Goal: Transaction & Acquisition: Purchase product/service

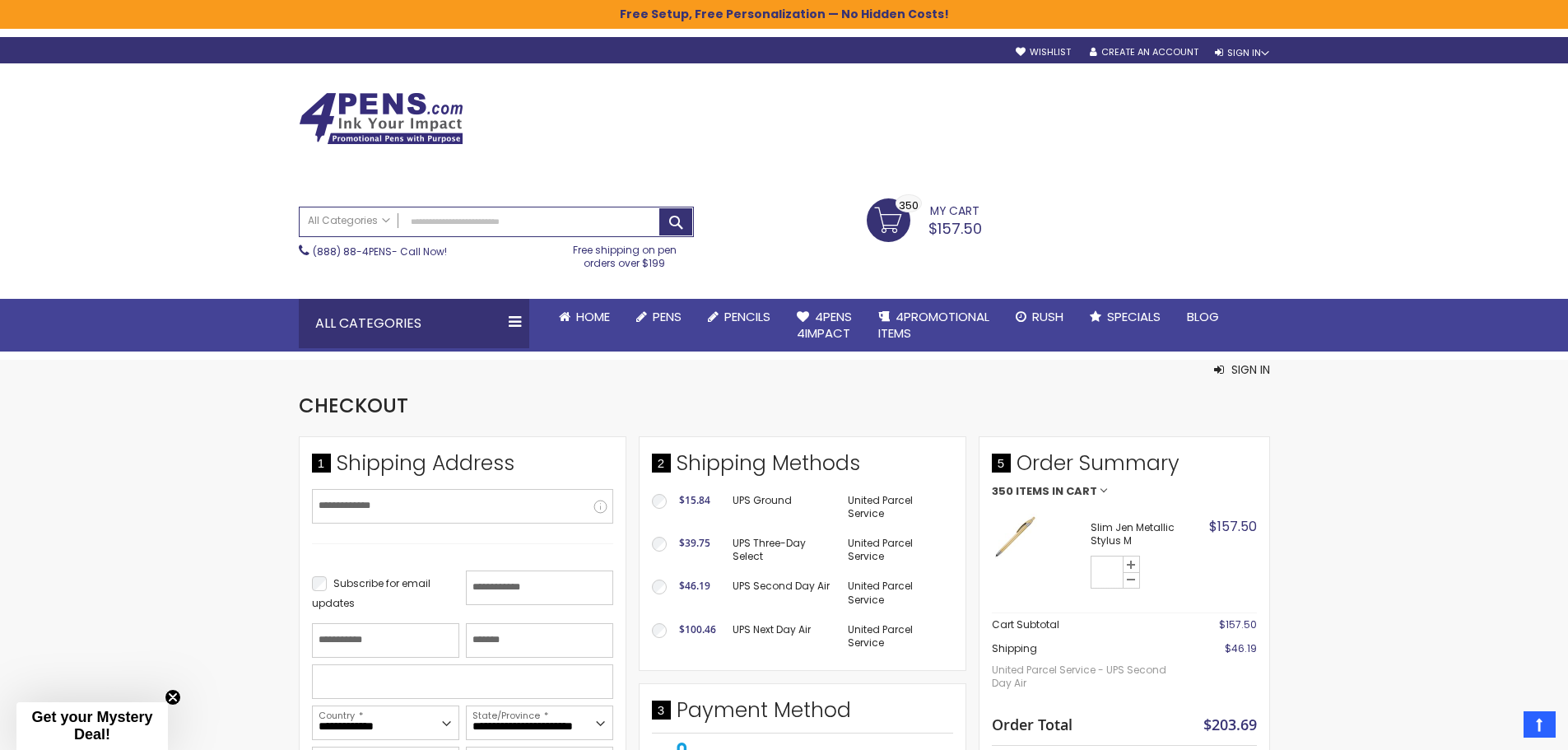
select select "**"
select select "*"
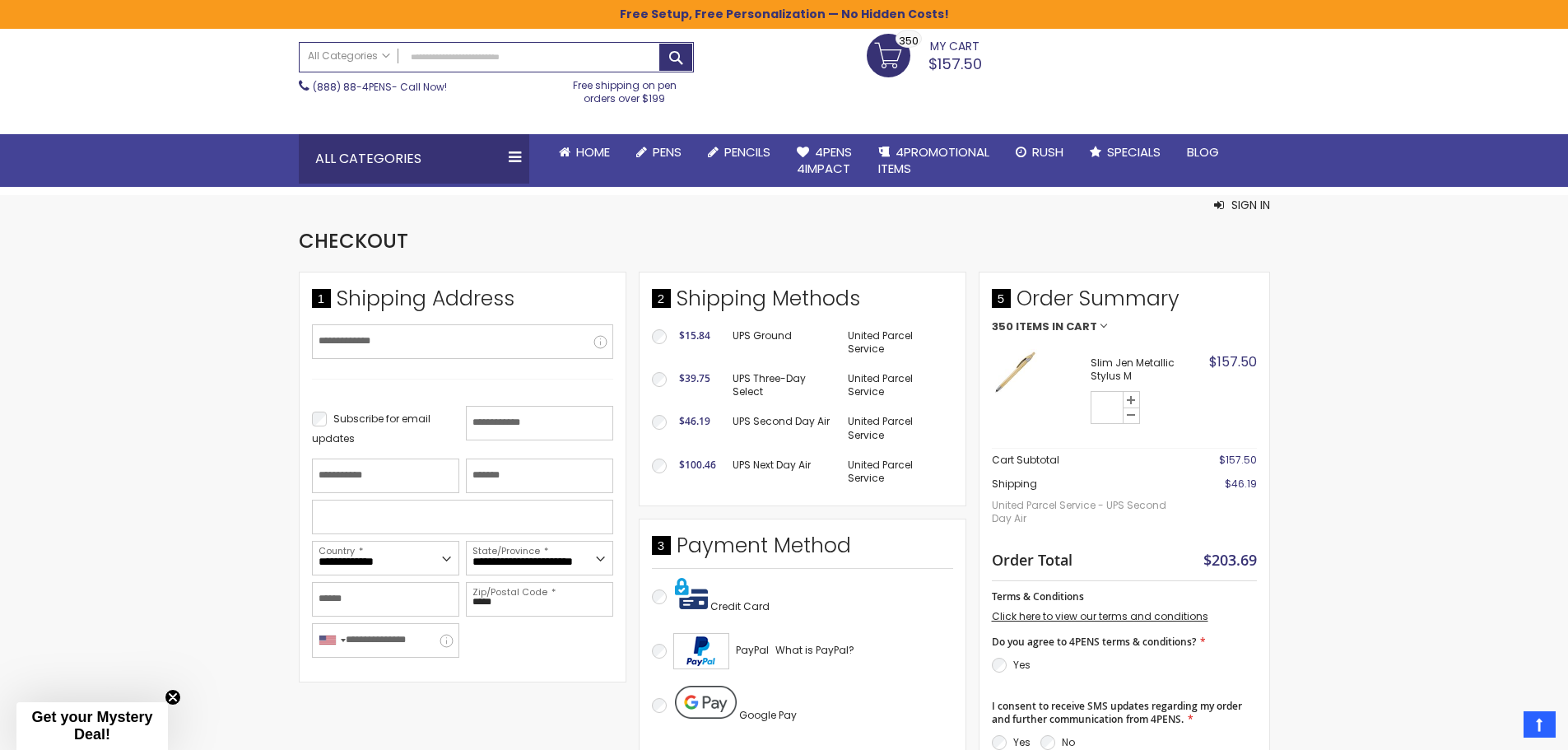
click at [897, 48] on link "My Cart $157.50 350 350 items" at bounding box center [924, 54] width 115 height 41
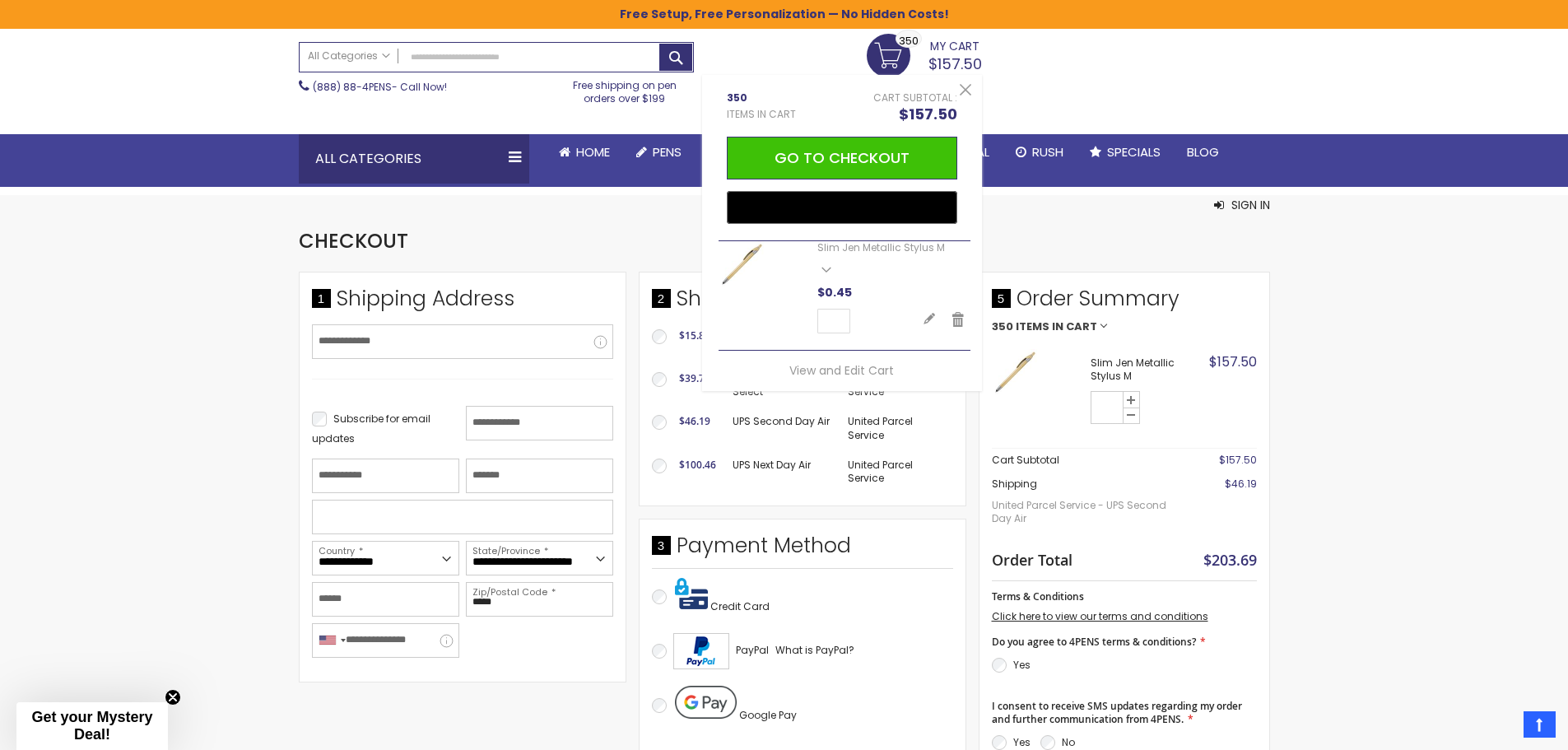
click at [897, 44] on span "350 350 items" at bounding box center [908, 38] width 26 height 18
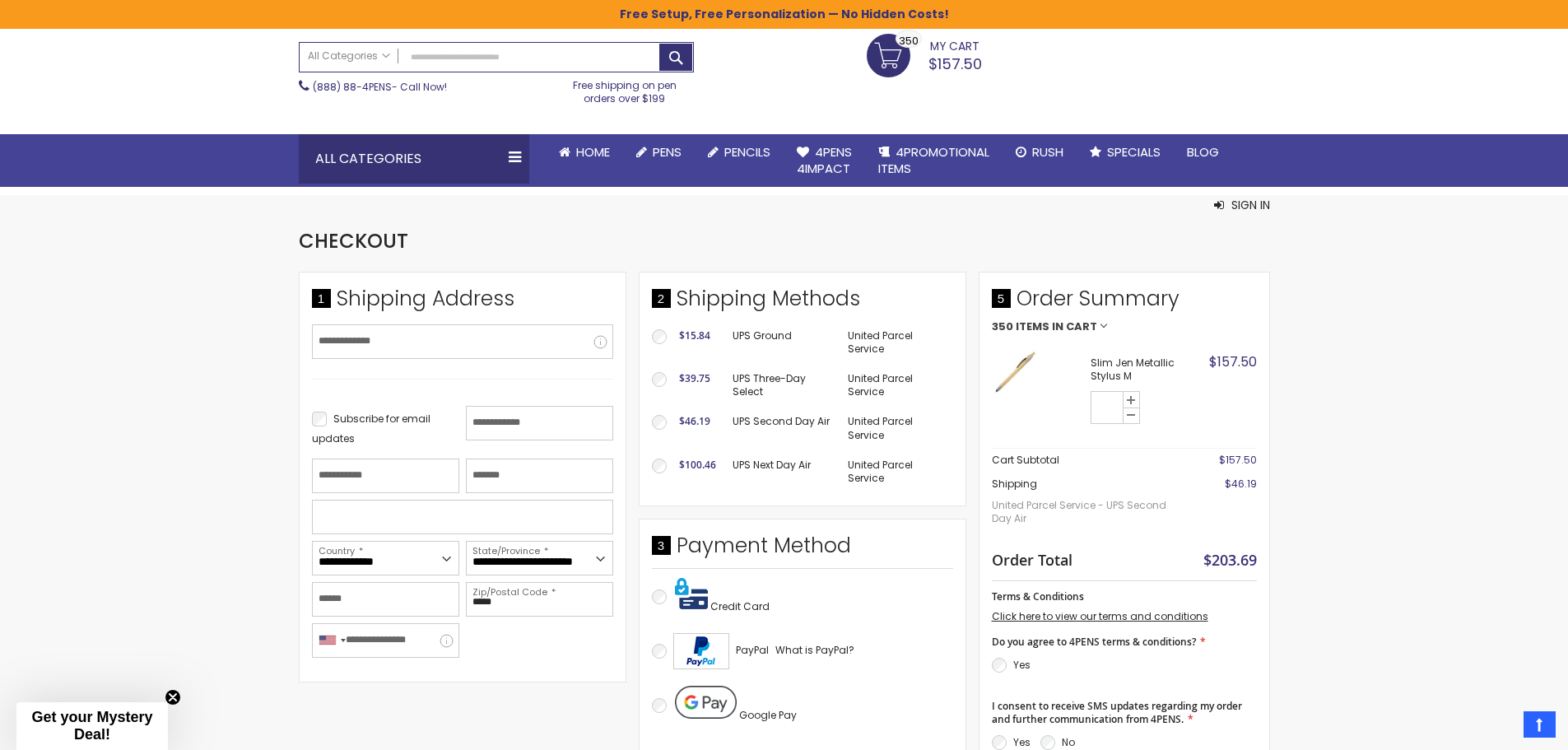
click at [951, 50] on span "My Cart" at bounding box center [954, 45] width 50 height 22
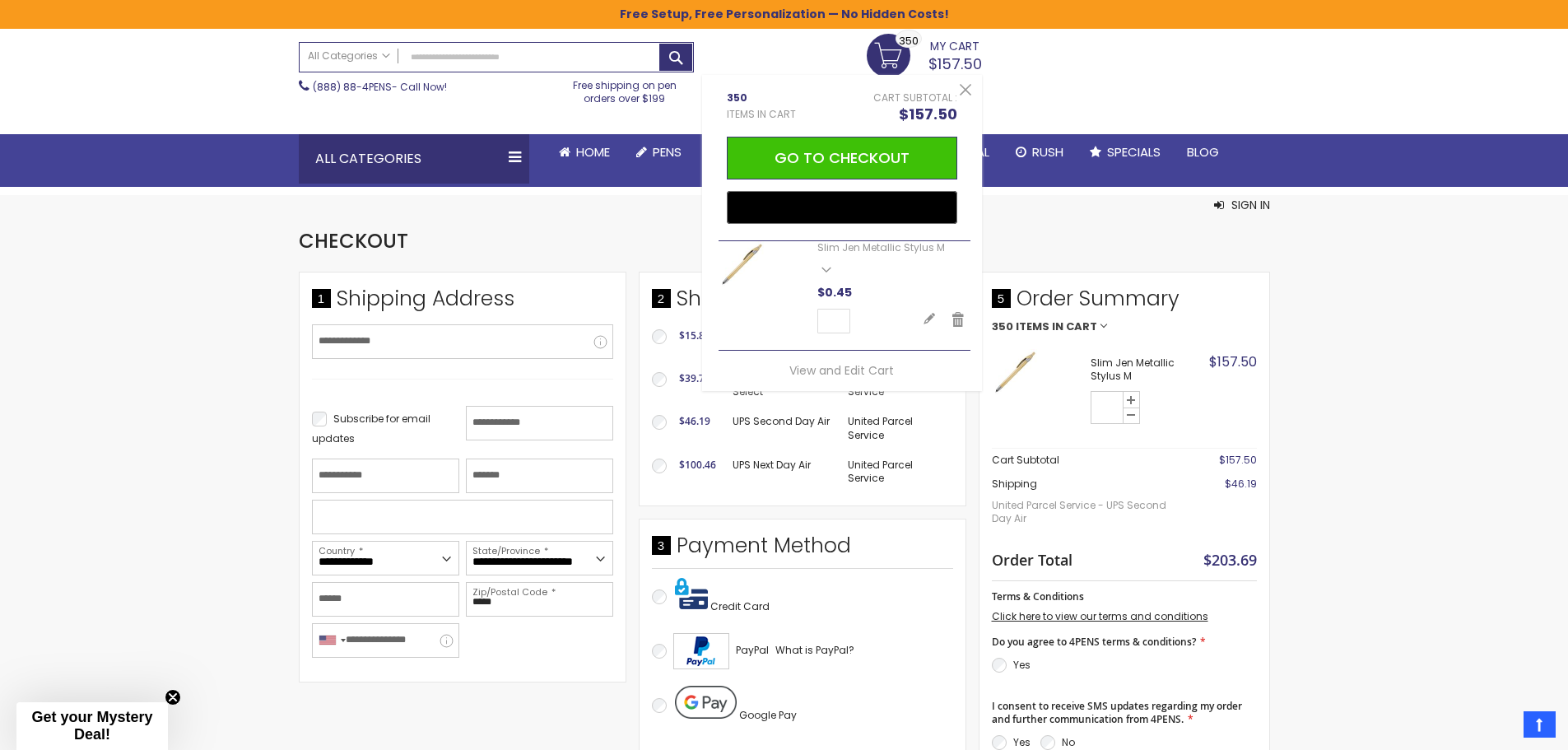
click at [947, 53] on span "My Cart" at bounding box center [954, 45] width 50 height 22
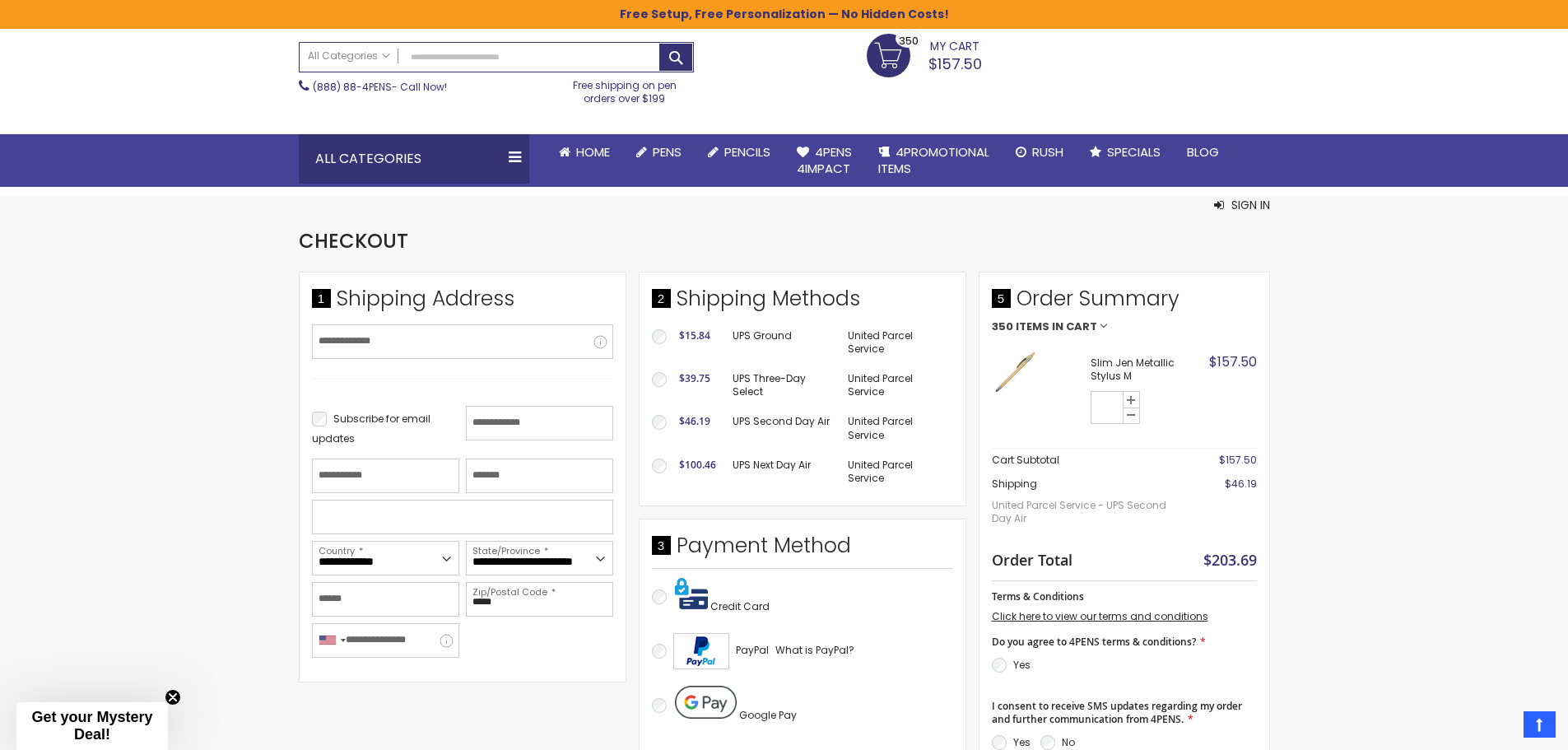
click at [948, 53] on span "My Cart" at bounding box center [954, 45] width 50 height 22
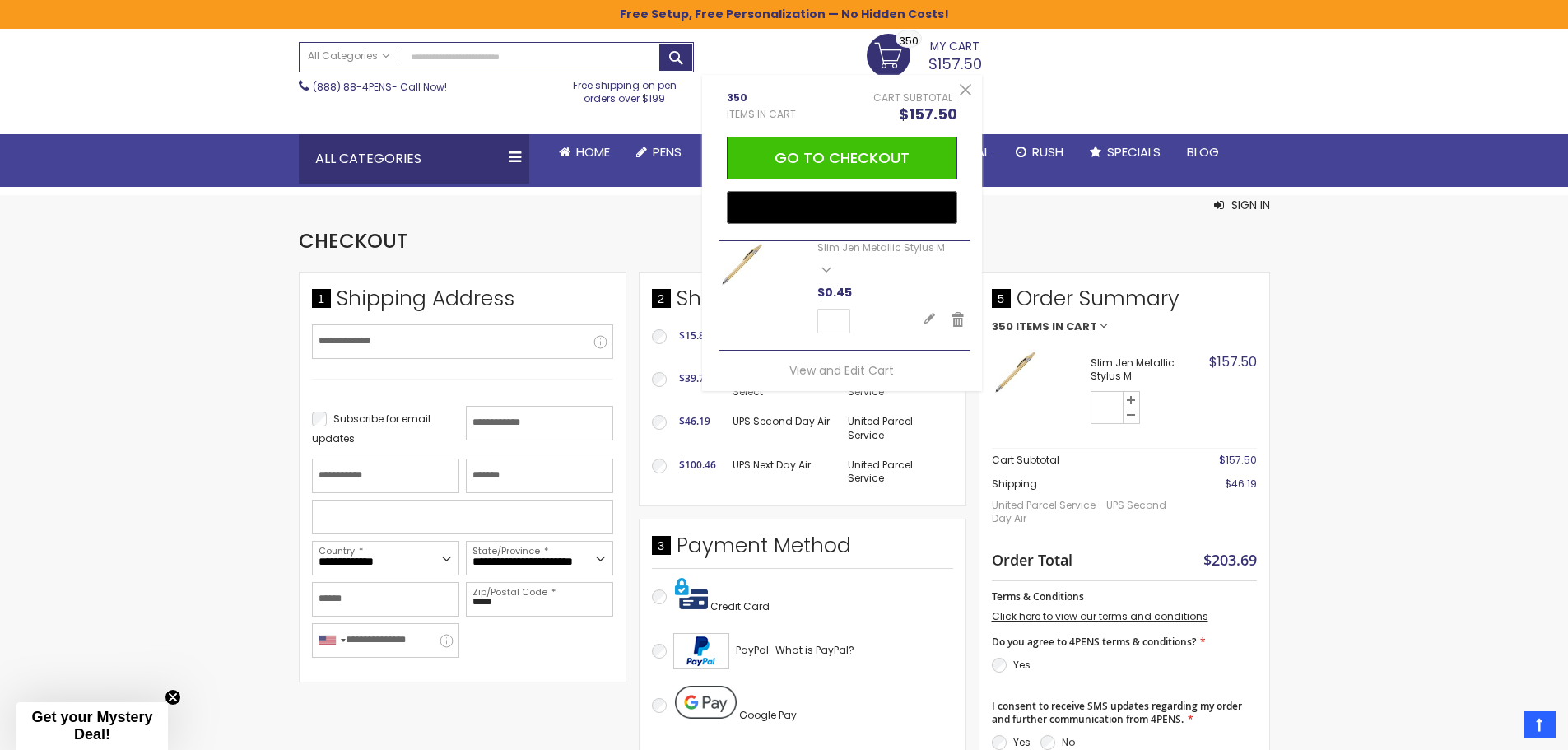
click at [948, 53] on span "My Cart" at bounding box center [954, 45] width 50 height 22
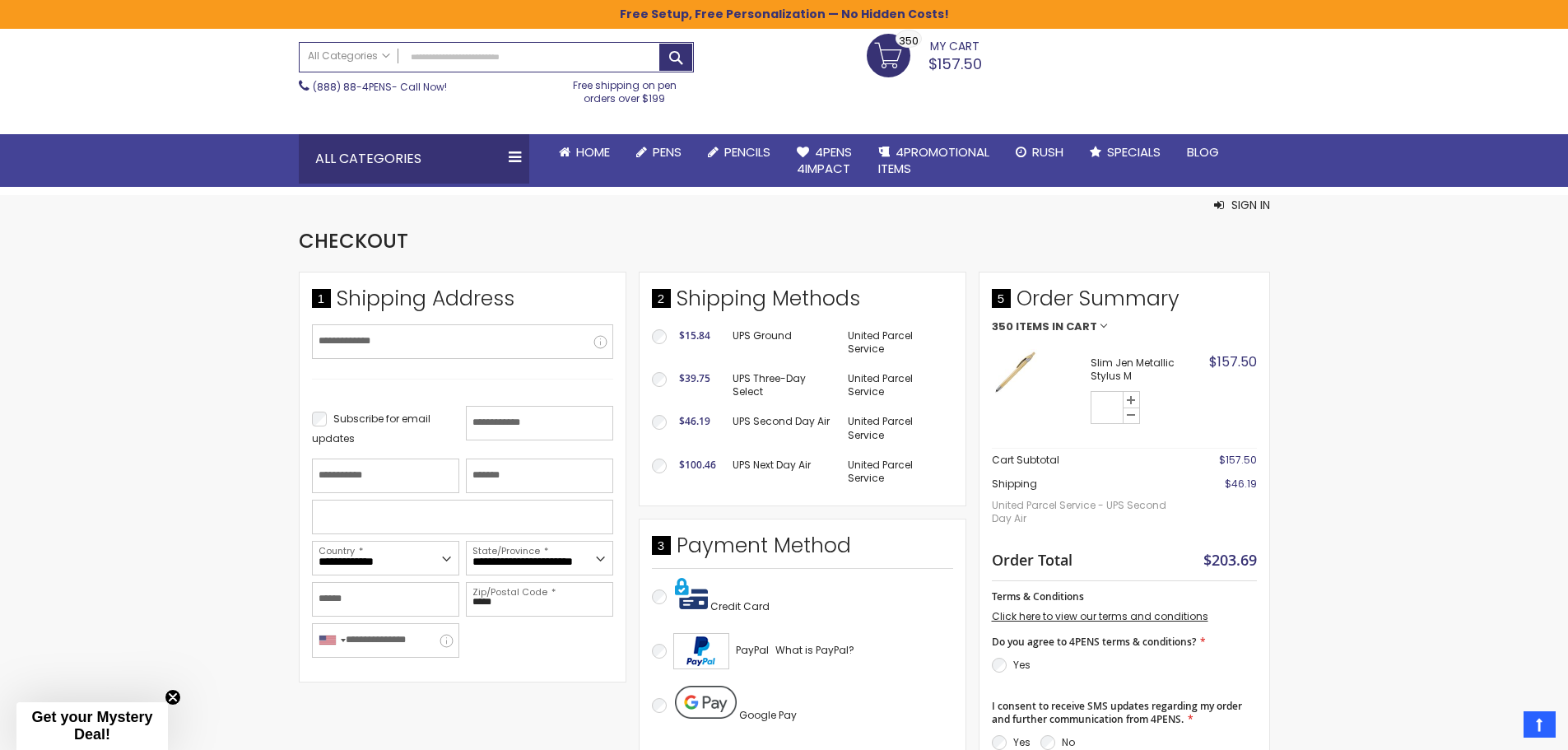
click at [896, 58] on link "My Cart $157.50 350 350 items" at bounding box center [924, 54] width 115 height 41
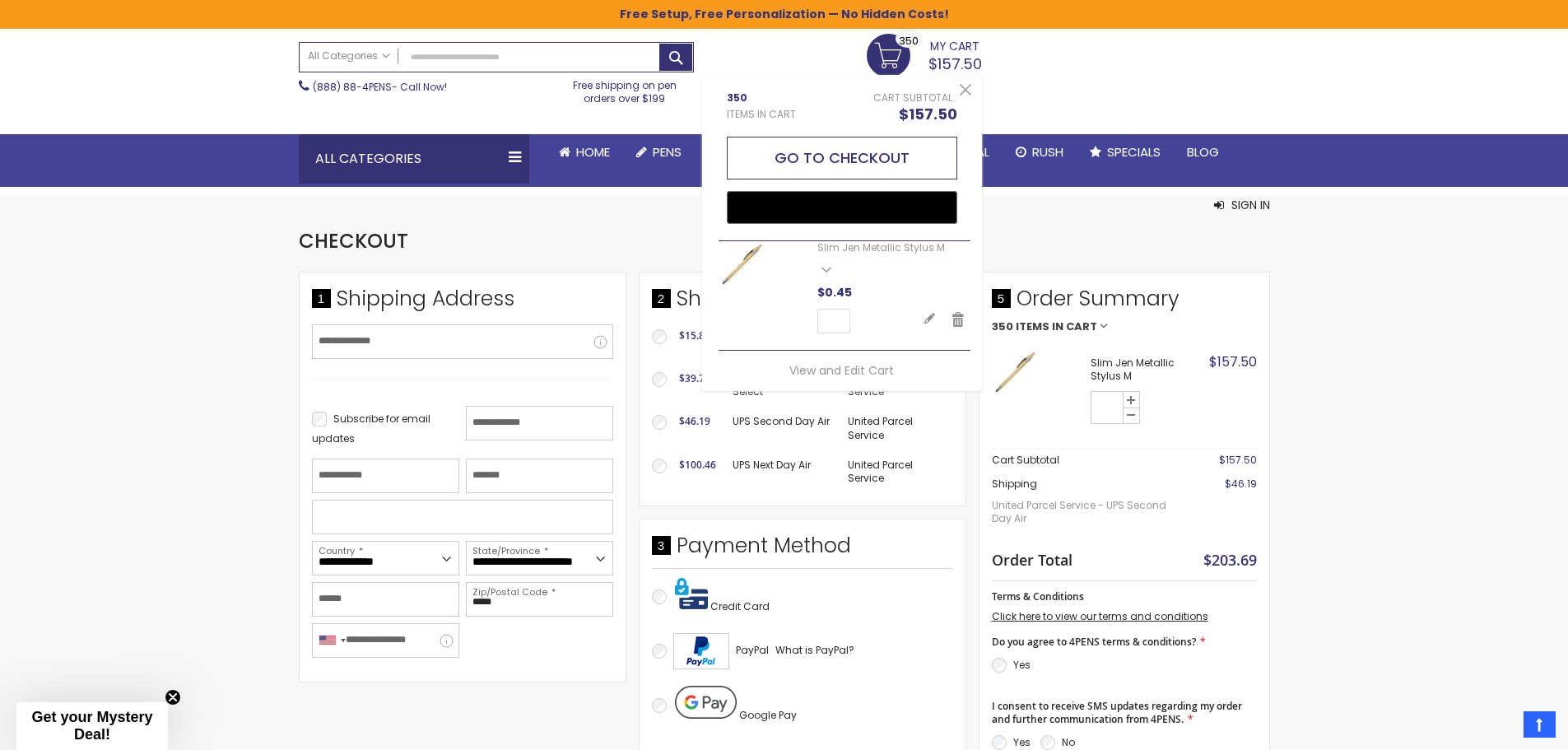
click at [864, 156] on button "Go to Checkout" at bounding box center [842, 157] width 230 height 43
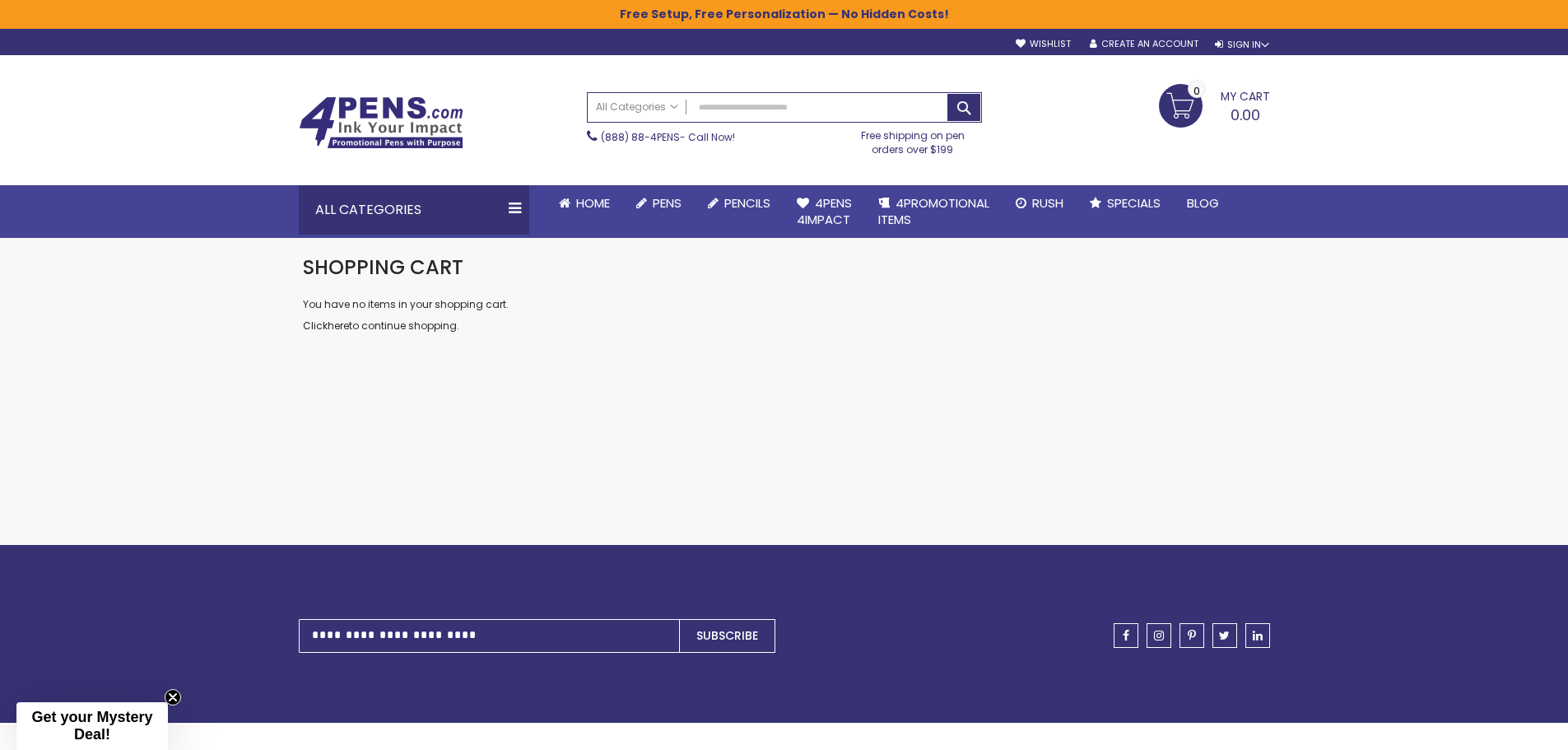
click at [353, 110] on img at bounding box center [381, 122] width 165 height 52
